Goal: Task Accomplishment & Management: Use online tool/utility

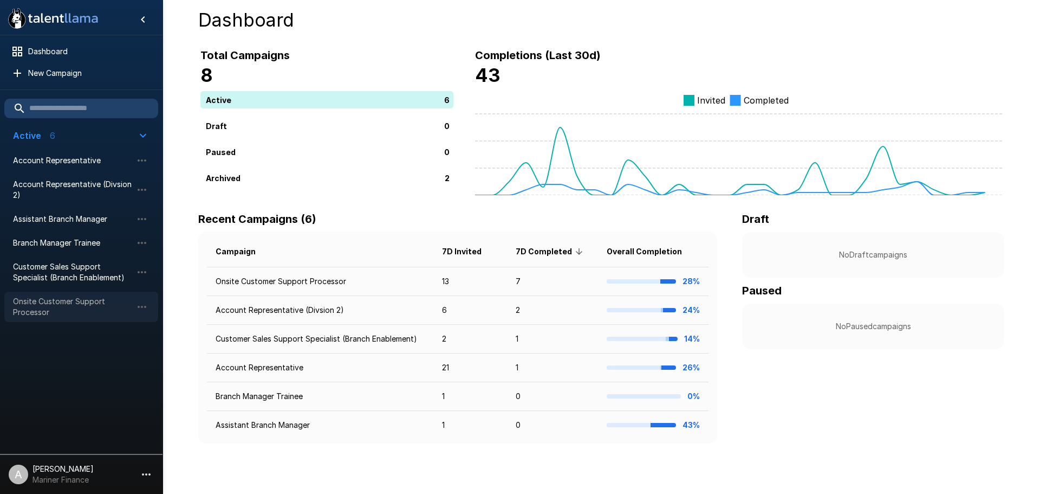
click at [75, 297] on span "Onsite Customer Support Processor" at bounding box center [72, 307] width 119 height 22
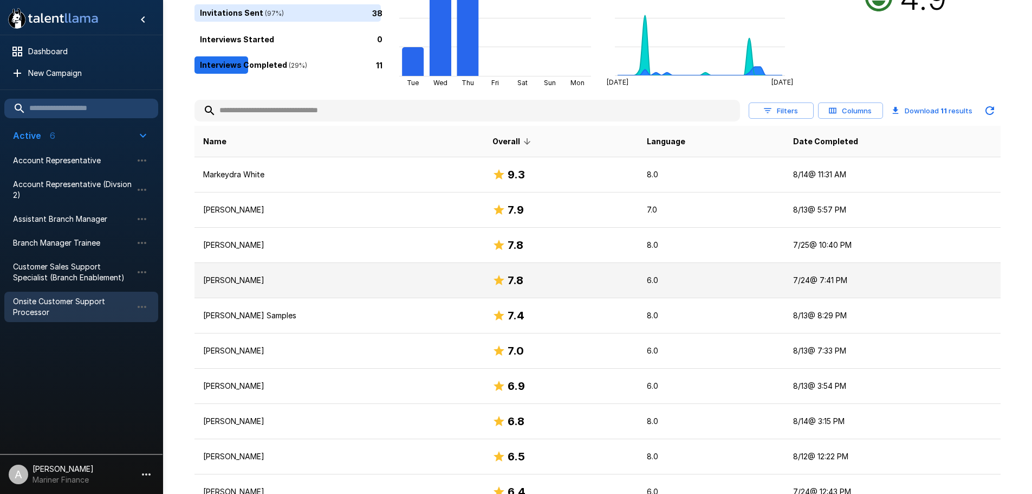
scroll to position [163, 0]
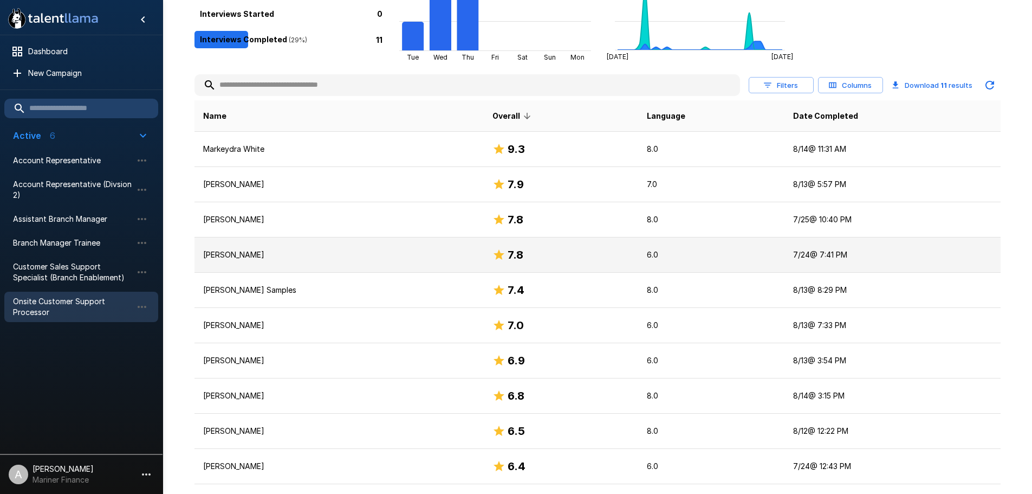
click at [286, 403] on td "[PERSON_NAME]" at bounding box center [339, 395] width 289 height 35
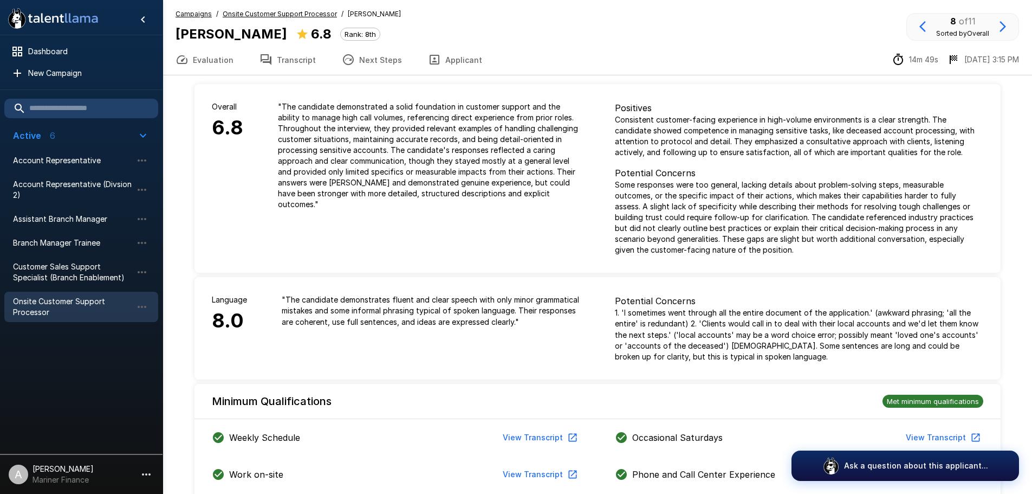
click at [278, 68] on button "Transcript" at bounding box center [288, 59] width 82 height 30
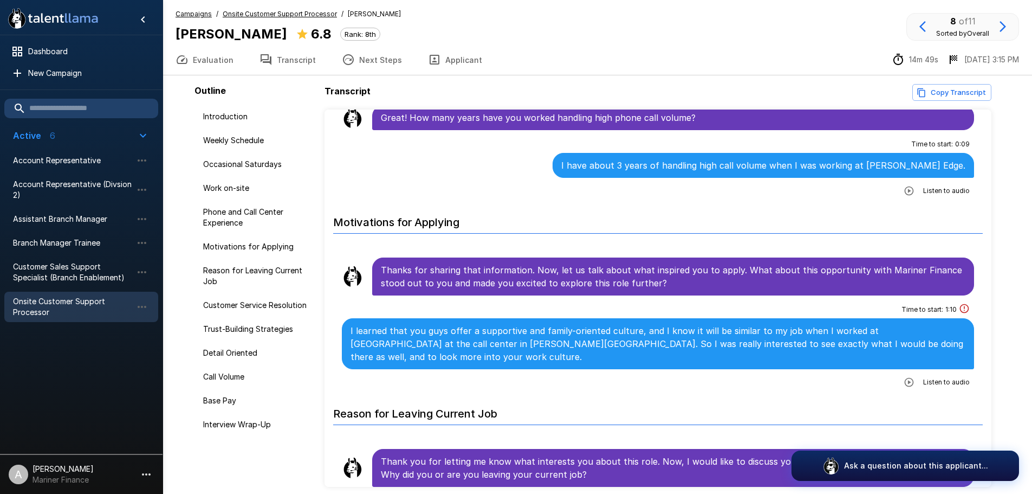
scroll to position [704, 0]
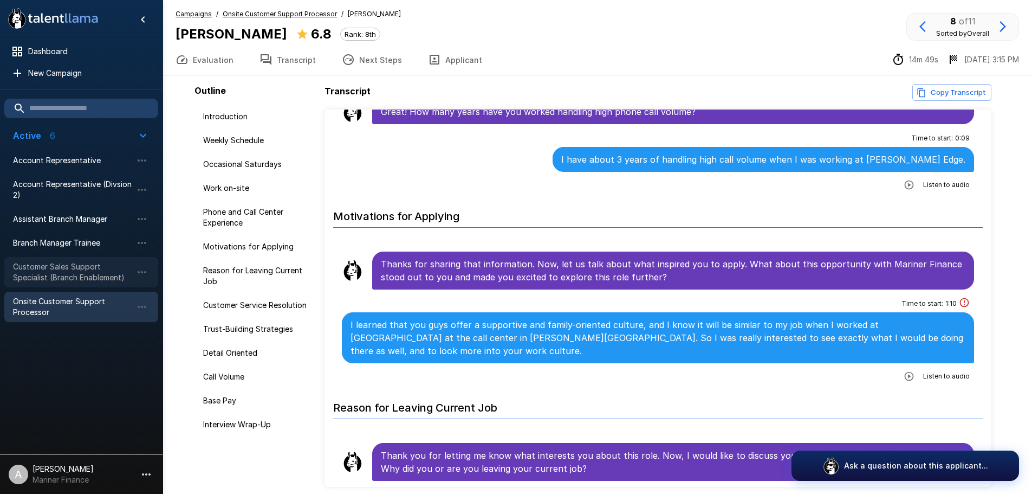
click at [89, 257] on div "Customer Sales Support Specialist (Branch Enablement)" at bounding box center [81, 272] width 154 height 30
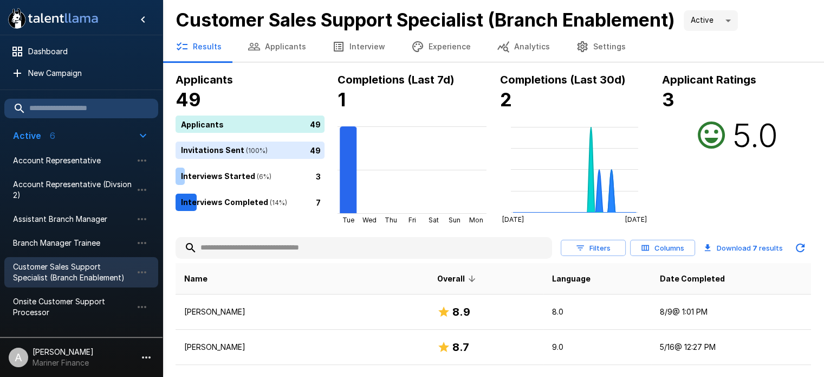
click at [284, 53] on button "Applicants" at bounding box center [277, 46] width 85 height 30
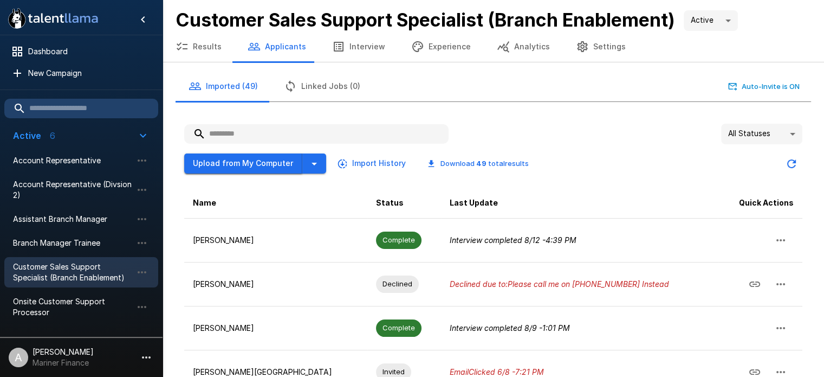
click at [269, 163] on button "Upload from My Computer" at bounding box center [243, 163] width 118 height 20
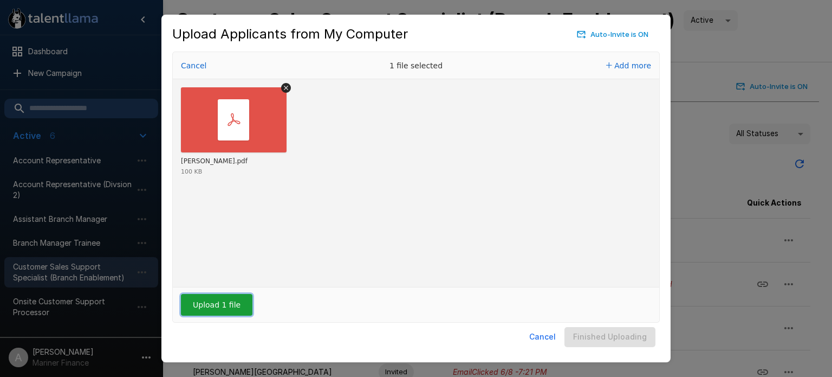
click at [226, 304] on button "Upload 1 file" at bounding box center [217, 305] width 72 height 22
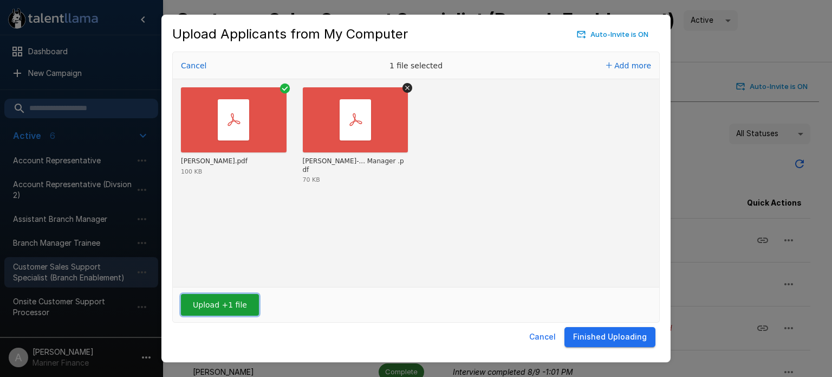
click at [215, 313] on button "Upload +1 file" at bounding box center [220, 305] width 78 height 22
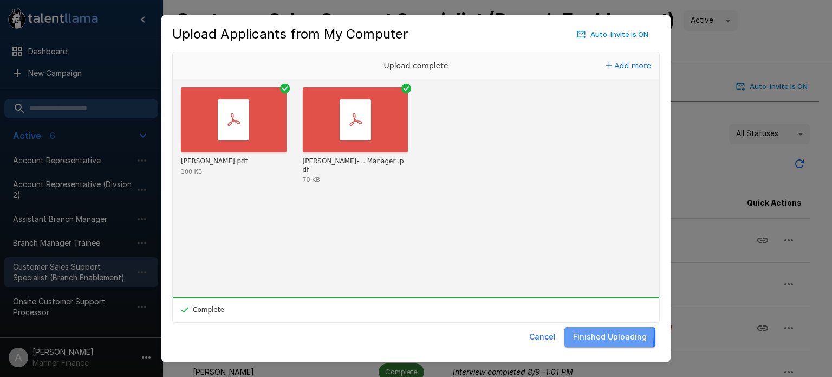
click at [591, 333] on button "Finished Uploading" at bounding box center [610, 337] width 91 height 20
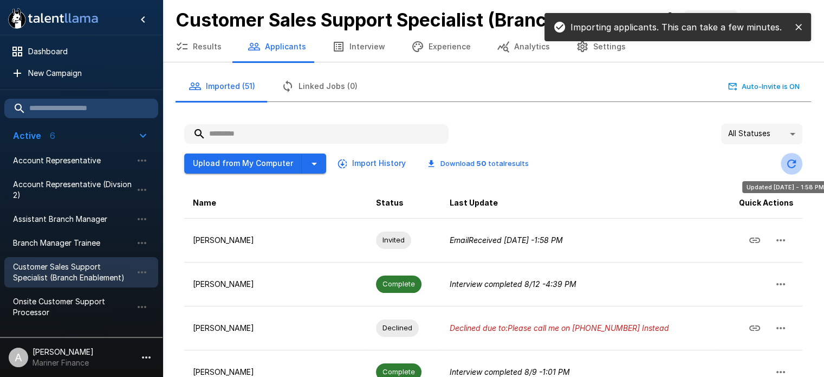
click at [788, 162] on icon "Updated Today - 1:58 PM" at bounding box center [791, 163] width 9 height 9
